Goal: Task Accomplishment & Management: Manage account settings

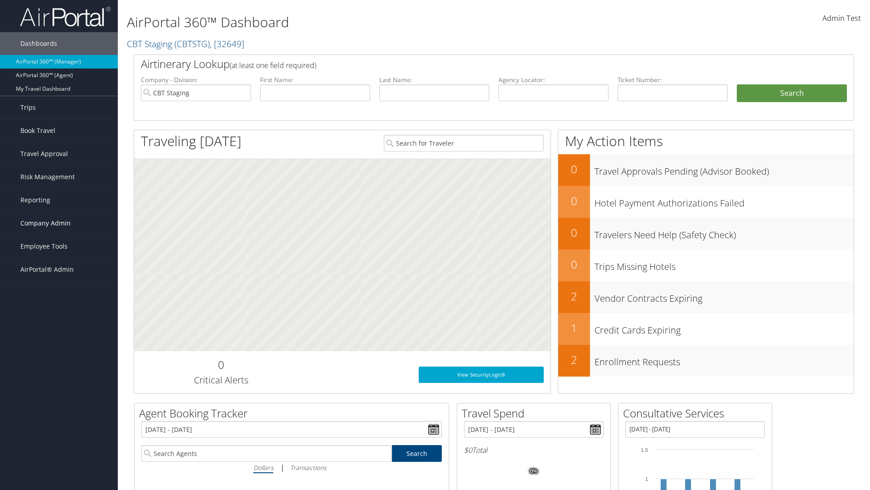
click at [59, 223] on span "Company Admin" at bounding box center [45, 223] width 50 height 23
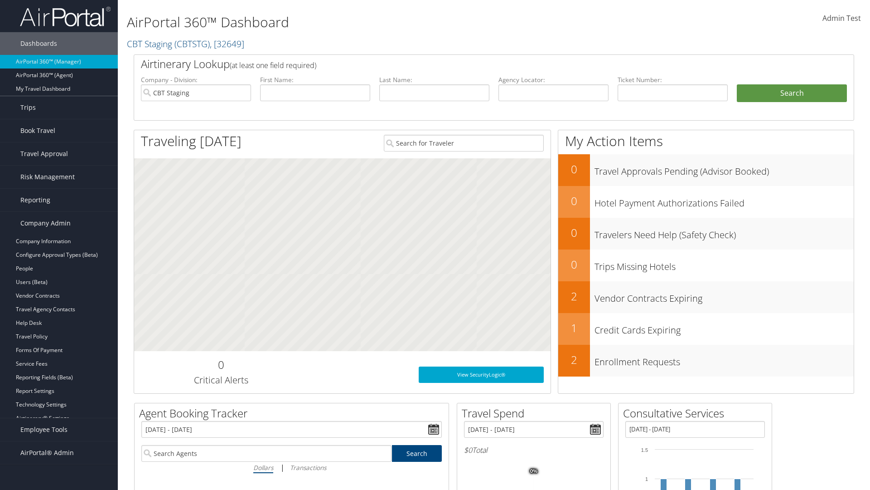
click at [59, 432] on link "Virtual Pay Settings" at bounding box center [59, 432] width 118 height 14
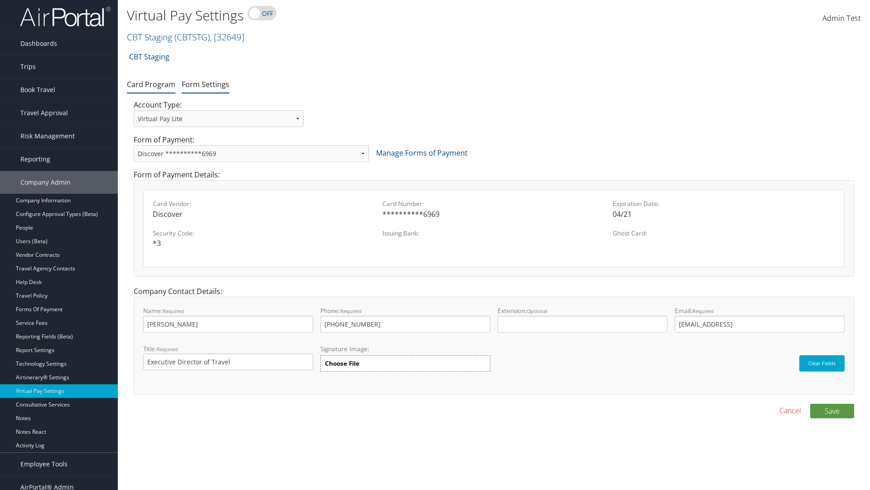
click at [205, 84] on link "Form Settings" at bounding box center [206, 84] width 48 height 10
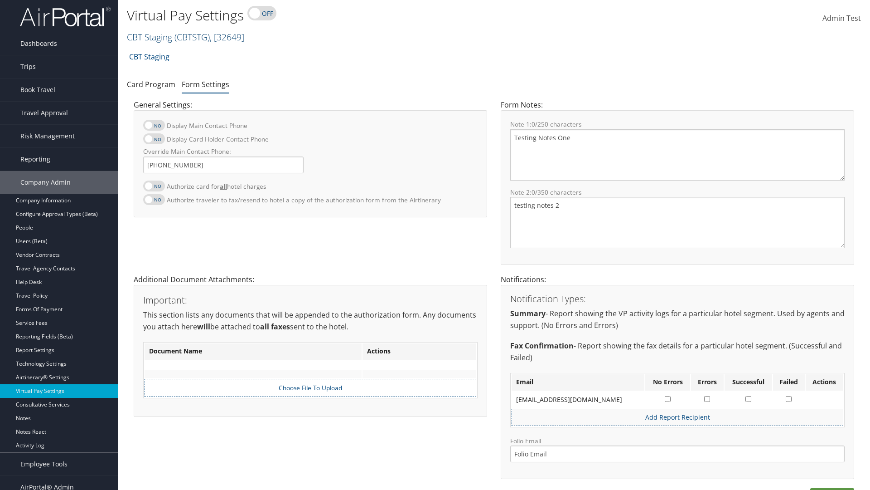
click at [150, 37] on link "CBT Staging ( CBTSTG ) , [ 32649 ]" at bounding box center [185, 37] width 117 height 12
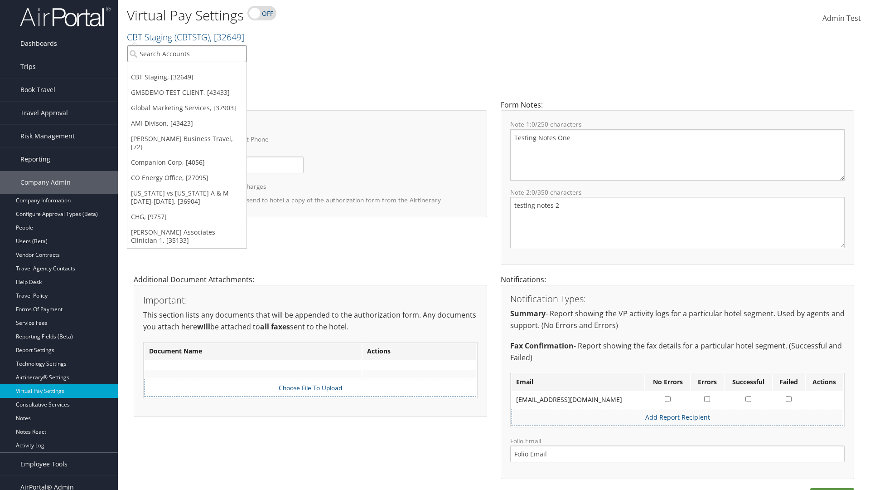
click at [187, 53] on input "search" at bounding box center [186, 53] width 119 height 17
type input "[PERSON_NAME] Business Travel"
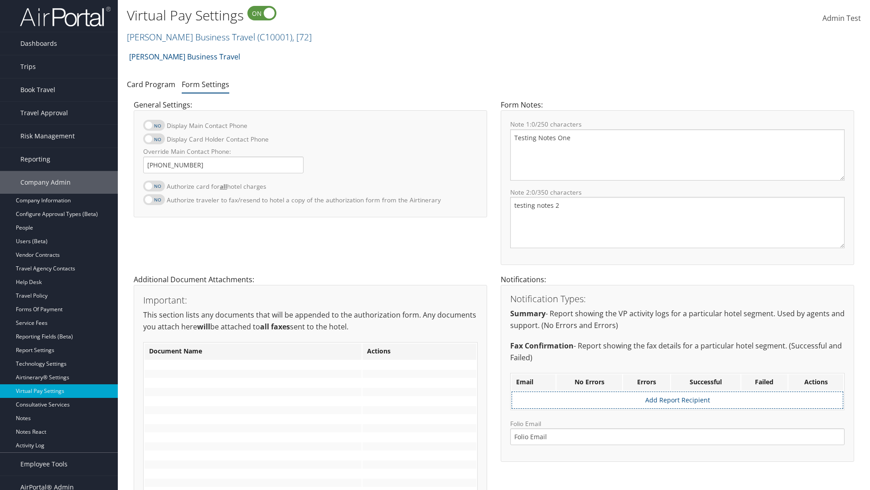
click at [154, 185] on label at bounding box center [154, 185] width 22 height 11
click at [154, 188] on input "Authorize card for all hotel charges" at bounding box center [151, 191] width 6 height 6
checkbox input "true"
click at [154, 139] on label at bounding box center [154, 138] width 22 height 11
click at [154, 141] on input "Display Card Holder Contact Phone" at bounding box center [151, 144] width 6 height 6
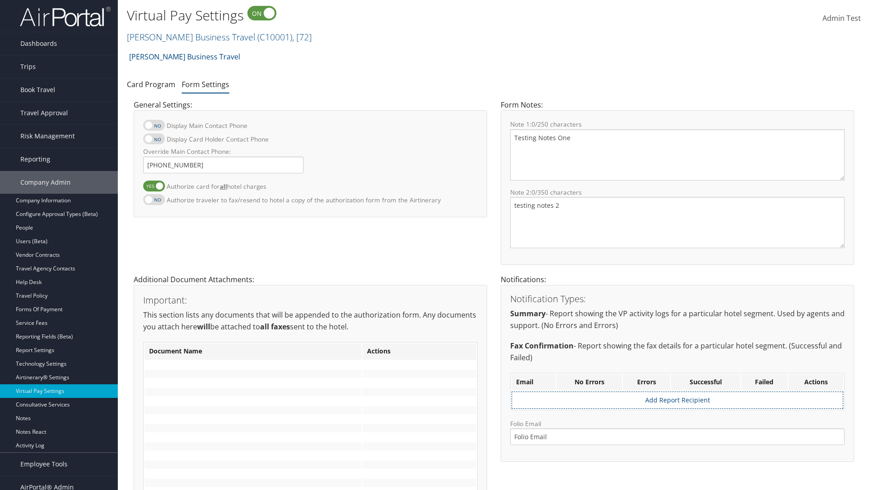
checkbox input "true"
click at [154, 125] on label at bounding box center [154, 125] width 22 height 11
click at [154, 127] on input "Display Main Contact Phone" at bounding box center [151, 130] width 6 height 6
checkbox input "true"
click at [154, 199] on label at bounding box center [154, 199] width 22 height 11
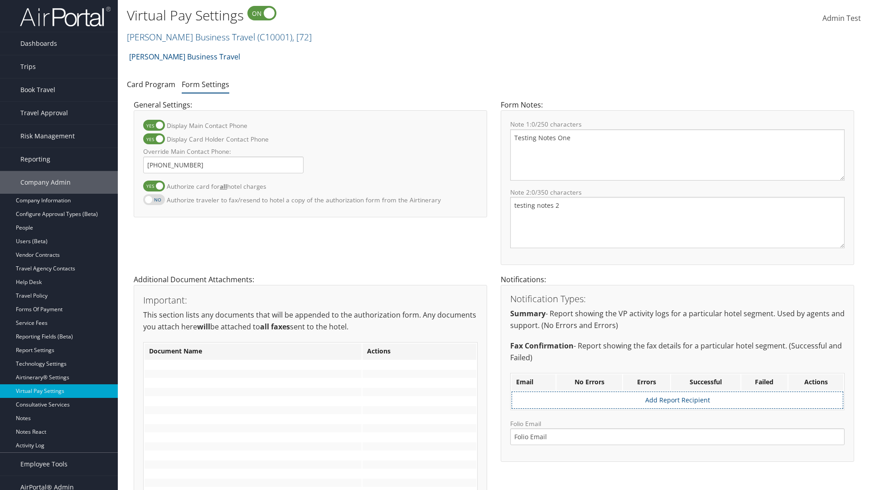
click at [154, 201] on input "Authorize traveler to fax/resend to hotel a copy of the authorization form from…" at bounding box center [151, 204] width 6 height 6
checkbox input "true"
click at [154, 185] on label at bounding box center [154, 185] width 22 height 11
click at [154, 188] on input "Authorize card for all hotel charges" at bounding box center [151, 191] width 6 height 6
checkbox input "false"
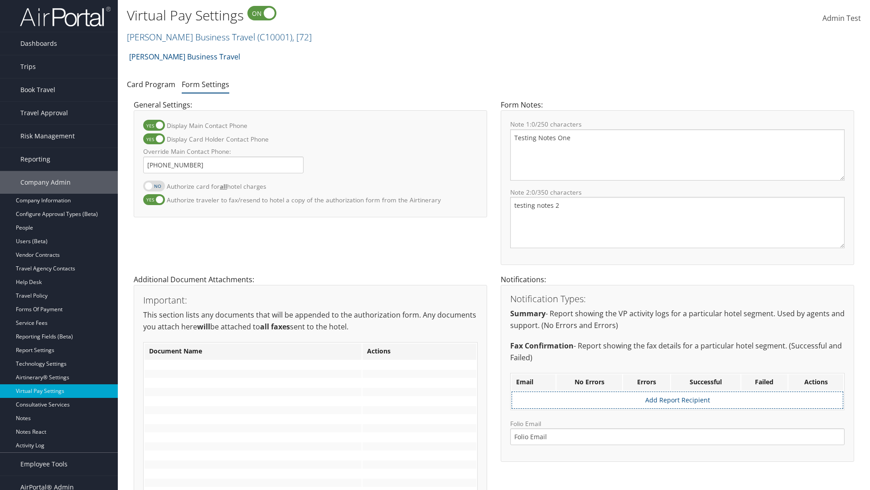
click at [154, 139] on label at bounding box center [154, 138] width 22 height 11
click at [154, 141] on input "Display Card Holder Contact Phone" at bounding box center [151, 144] width 6 height 6
checkbox input "false"
click at [154, 125] on label at bounding box center [154, 125] width 22 height 11
click at [154, 127] on input "Display Main Contact Phone" at bounding box center [151, 130] width 6 height 6
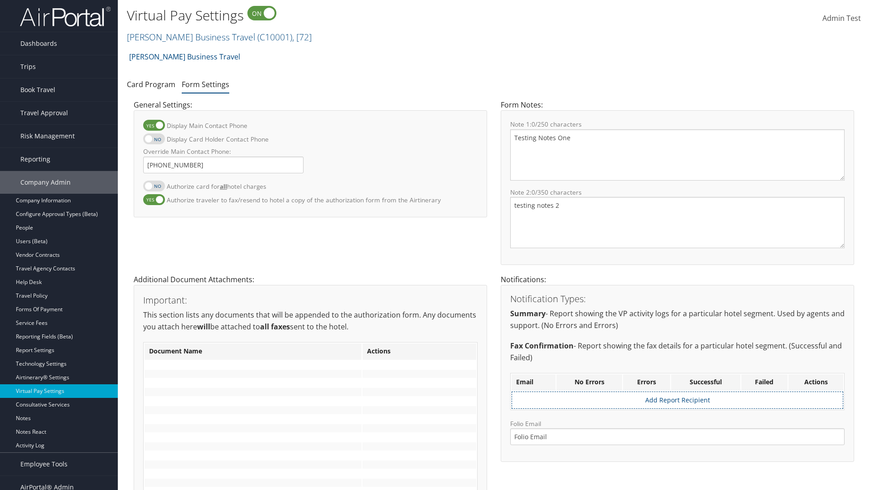
checkbox input "false"
click at [154, 199] on label at bounding box center [154, 199] width 22 height 11
click at [154, 201] on input "Authorize traveler to fax/resend to hotel a copy of the authorization form from…" at bounding box center [151, 204] width 6 height 6
checkbox input "false"
click at [224, 165] on input "Override Main Contact Phone:" at bounding box center [223, 164] width 160 height 17
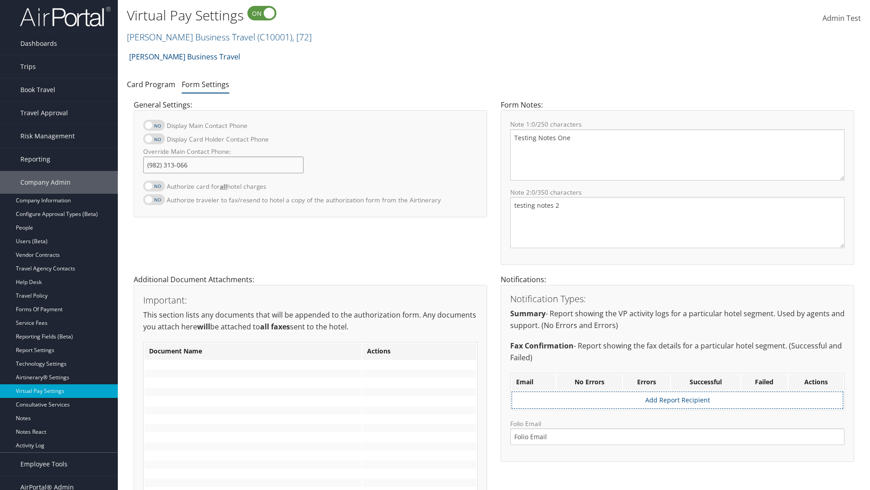
type input "[PHONE_NUMBER]"
click at [678, 155] on textarea "Testing Notes One" at bounding box center [677, 154] width 335 height 51
type textarea "Testing Notes One"
click at [678, 222] on textarea "testing notes 2" at bounding box center [677, 222] width 335 height 51
type textarea "testing notes 2"
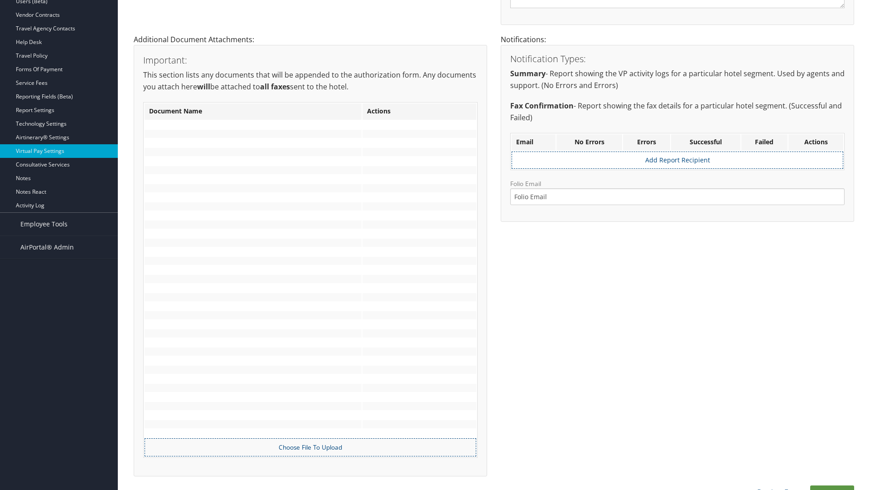
scroll to position [240, 0]
